Goal: Find specific page/section: Find specific page/section

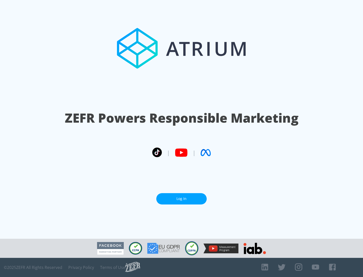
click at [182, 197] on link "Log In" at bounding box center [181, 198] width 50 height 11
